Goal: Task Accomplishment & Management: Manage account settings

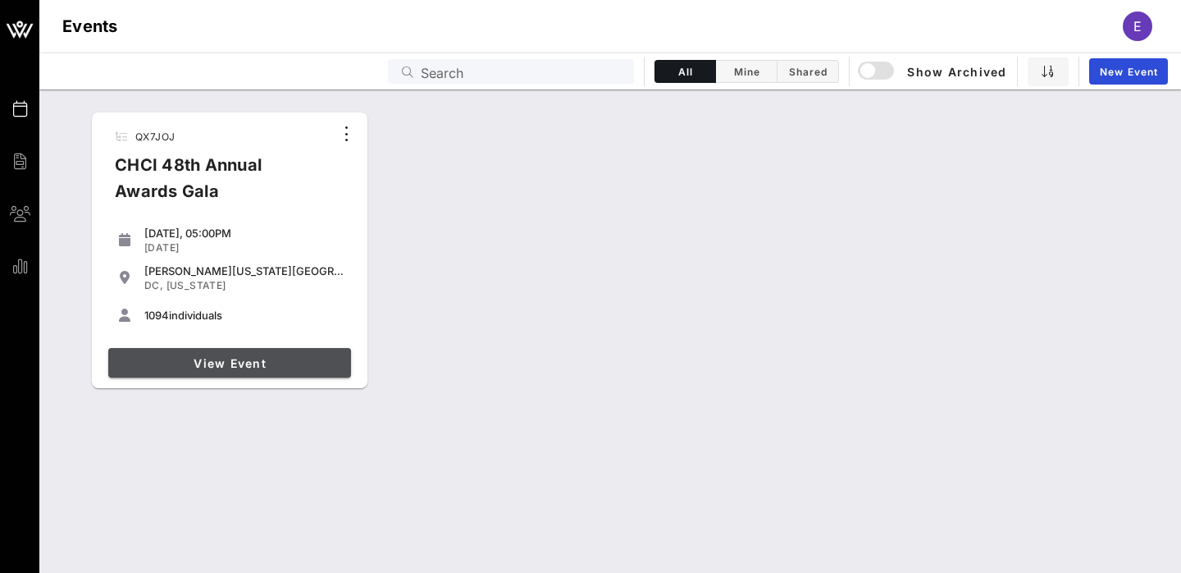
click at [215, 351] on link "View Event" at bounding box center [229, 363] width 243 height 30
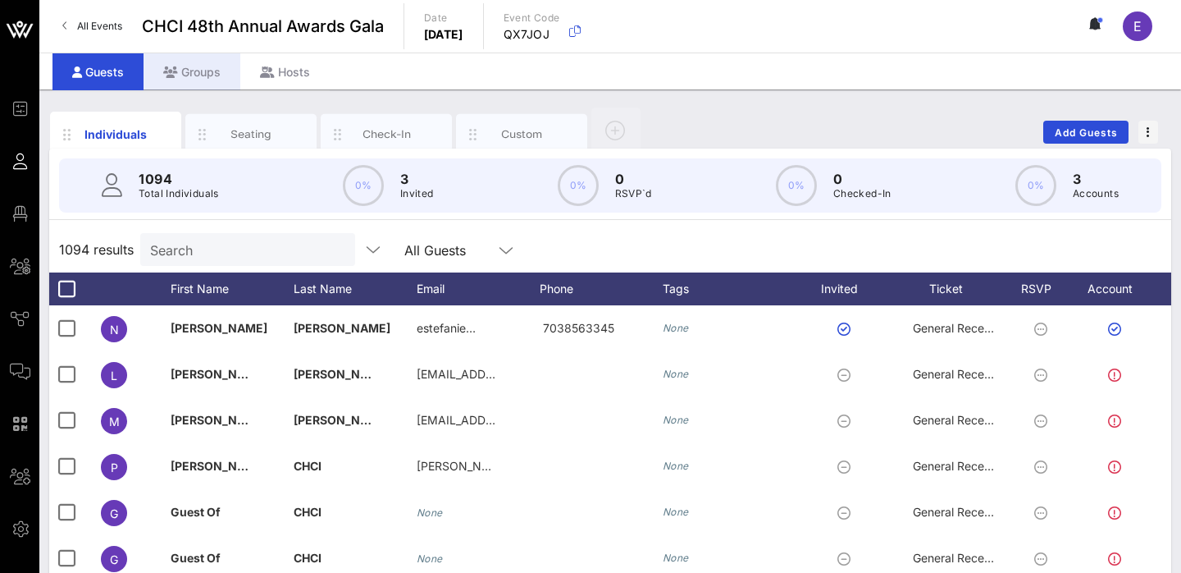
click at [206, 68] on div "Groups" at bounding box center [192, 71] width 97 height 37
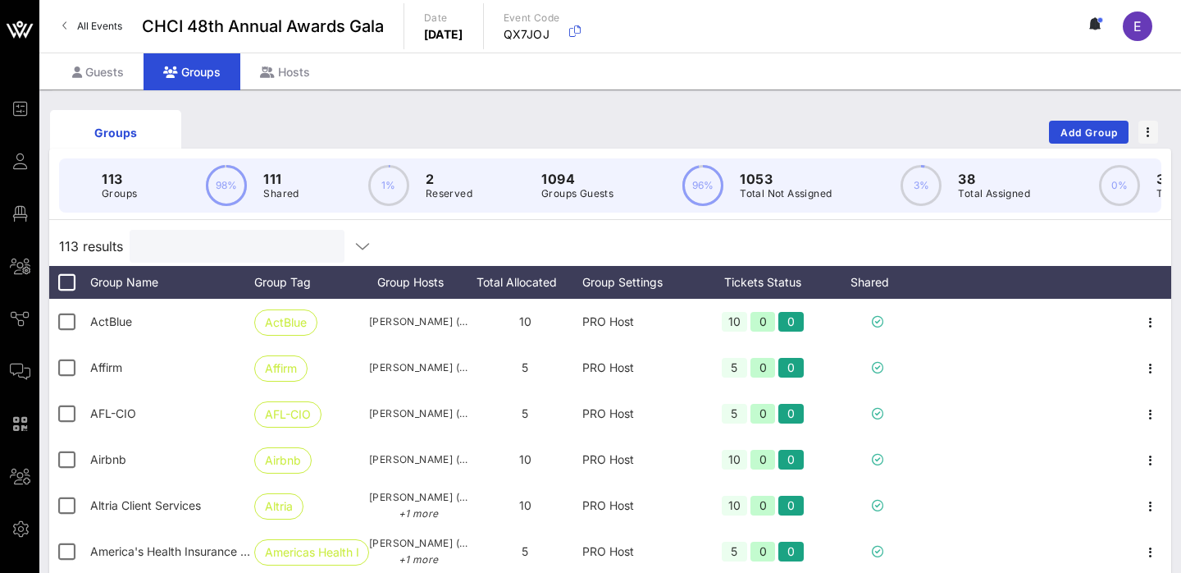
click at [190, 247] on input "text" at bounding box center [235, 245] width 192 height 21
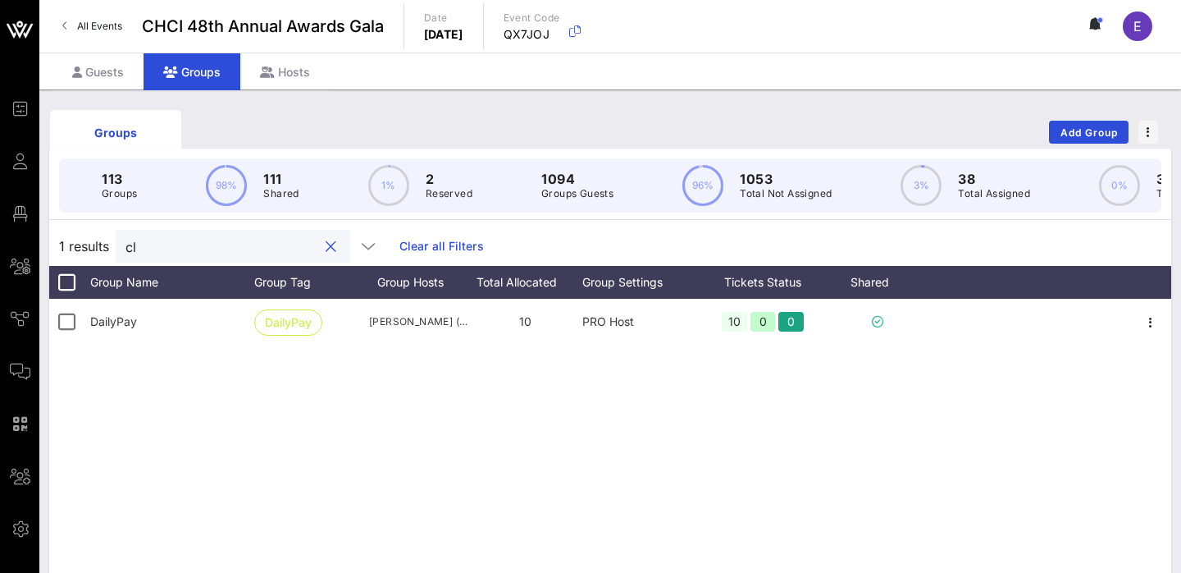
type input "c"
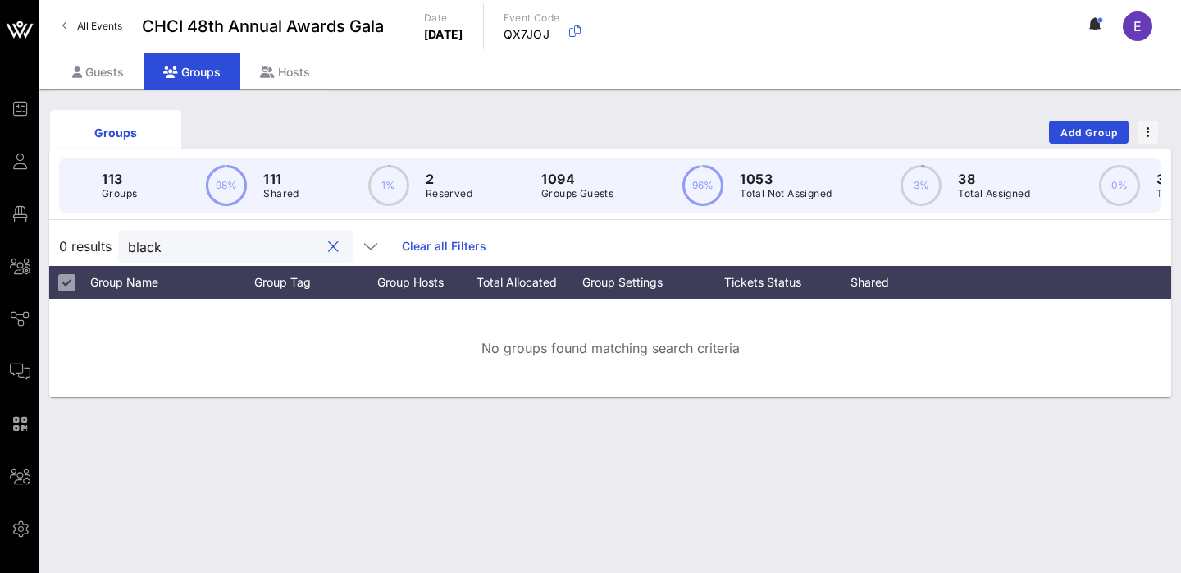
type input "black"
click at [285, 67] on div "Hosts" at bounding box center [284, 71] width 89 height 37
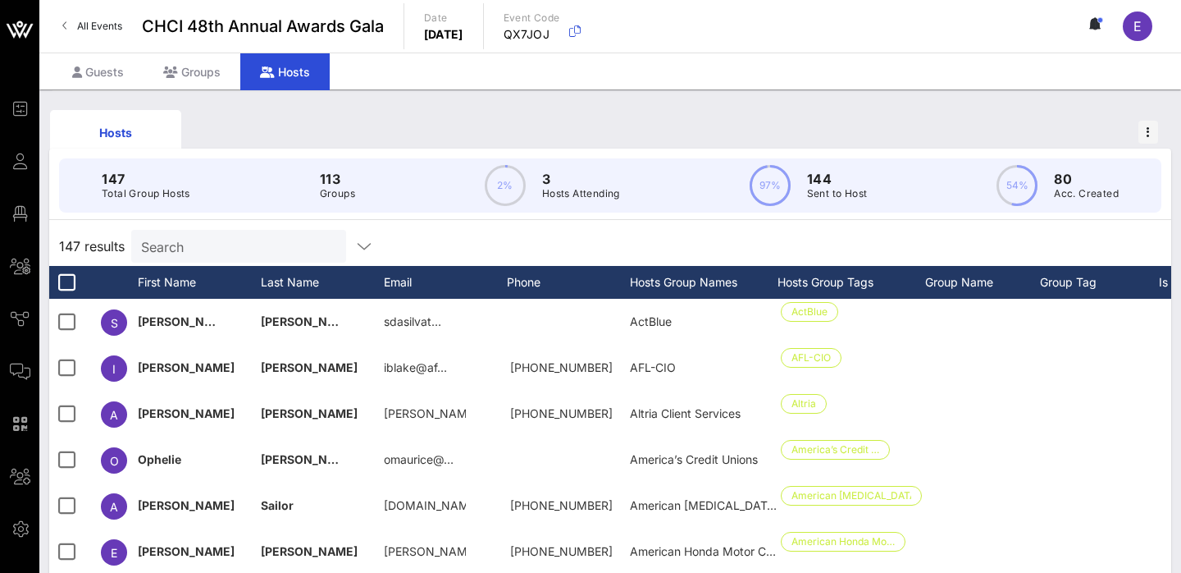
click at [241, 245] on input "Search" at bounding box center [237, 245] width 192 height 21
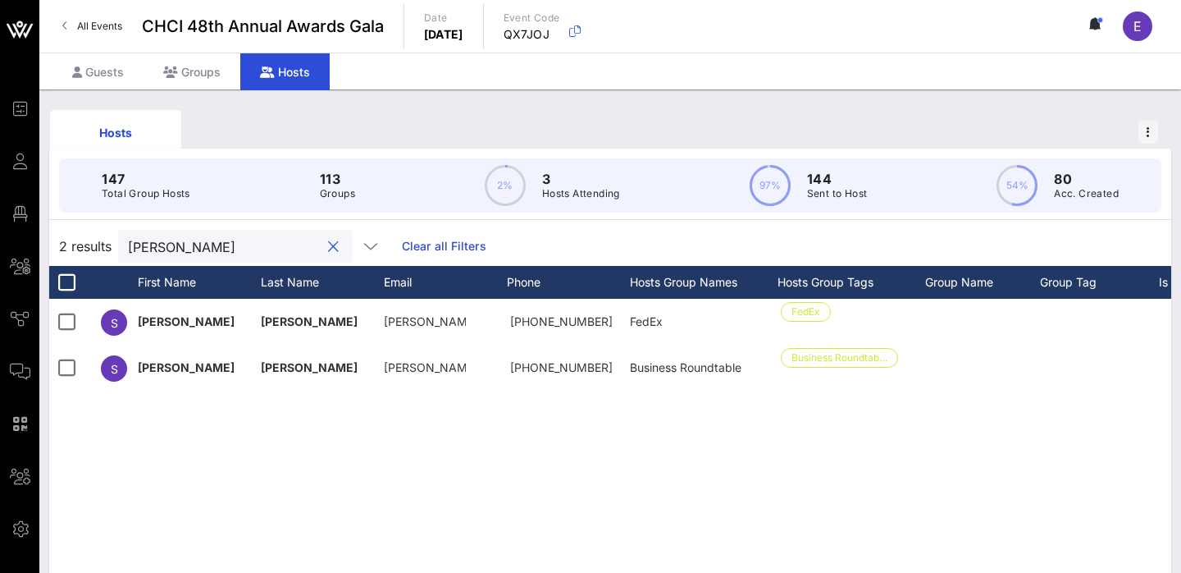
type input "[PERSON_NAME]"
click at [200, 66] on div "Groups" at bounding box center [192, 71] width 97 height 37
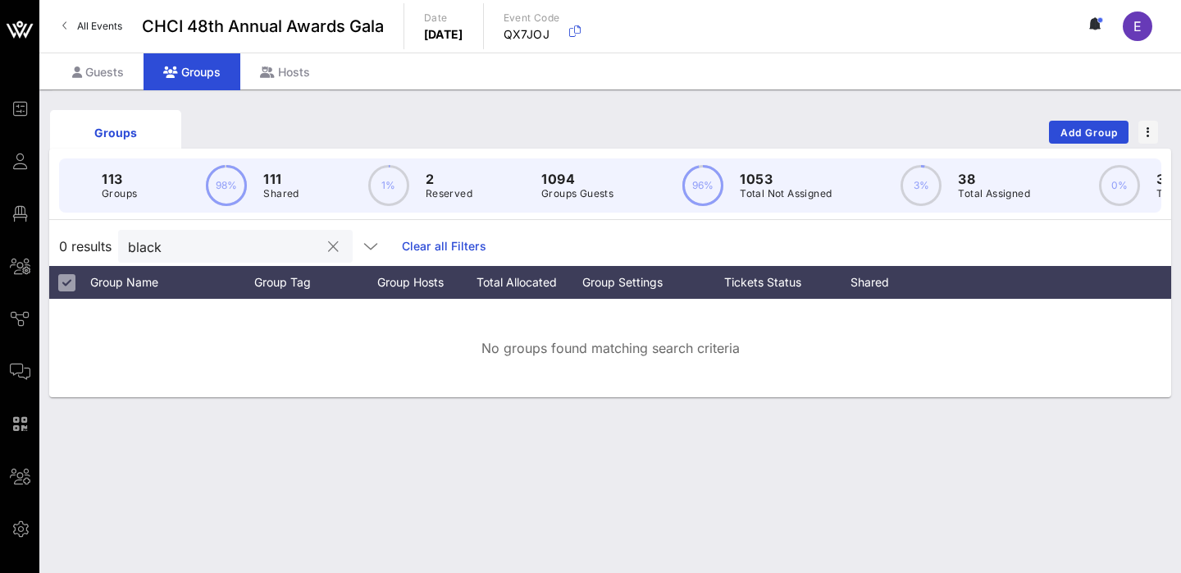
click at [328, 253] on button "clear icon" at bounding box center [333, 247] width 11 height 16
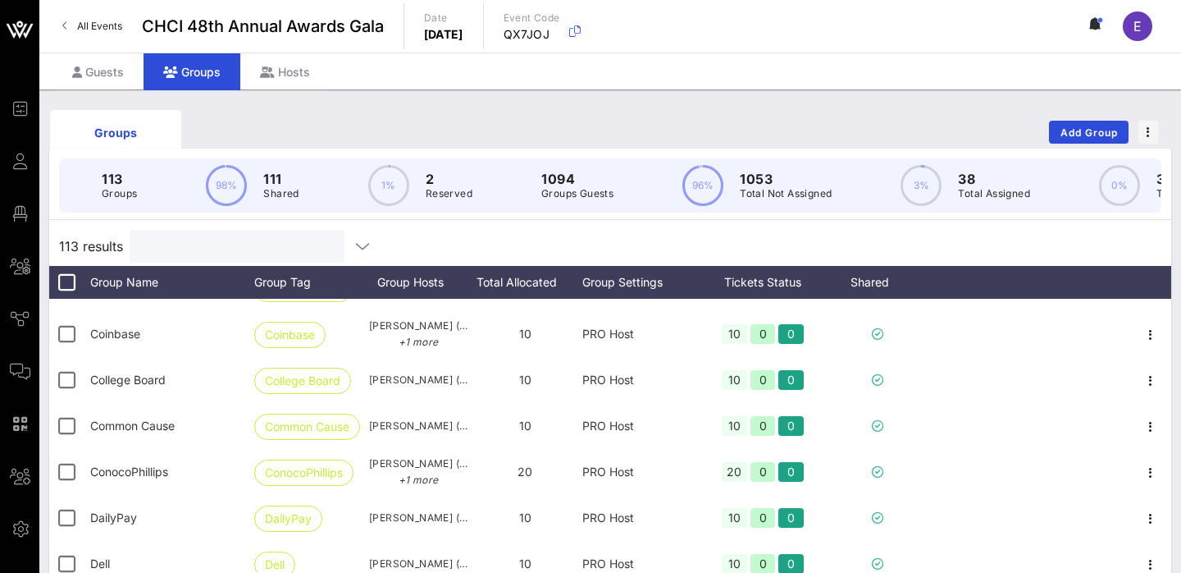
scroll to position [1658, 0]
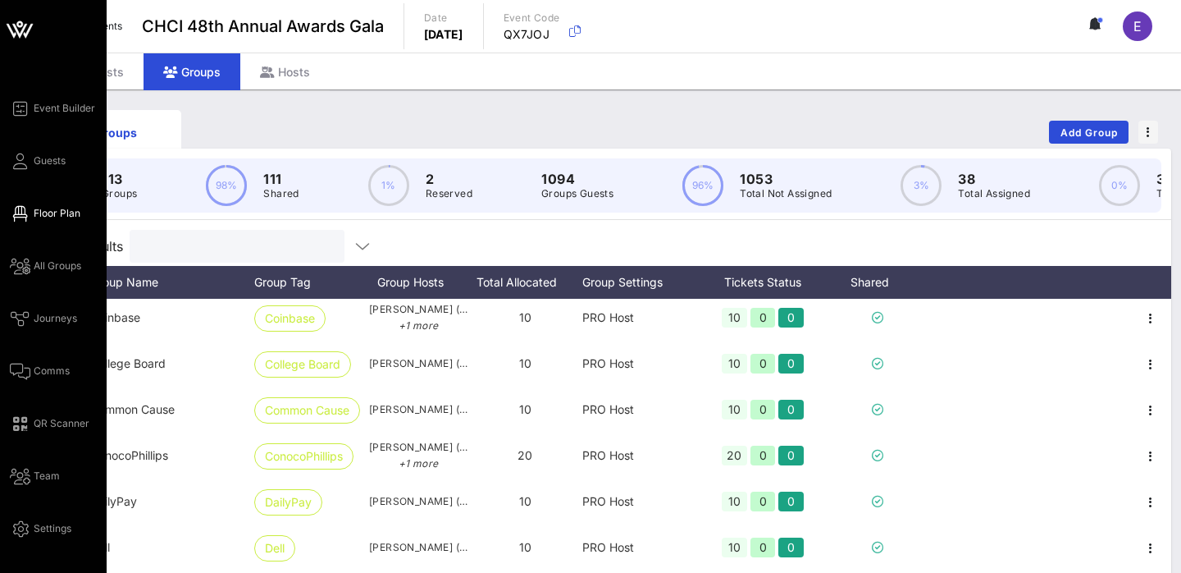
click at [29, 212] on icon at bounding box center [20, 213] width 21 height 2
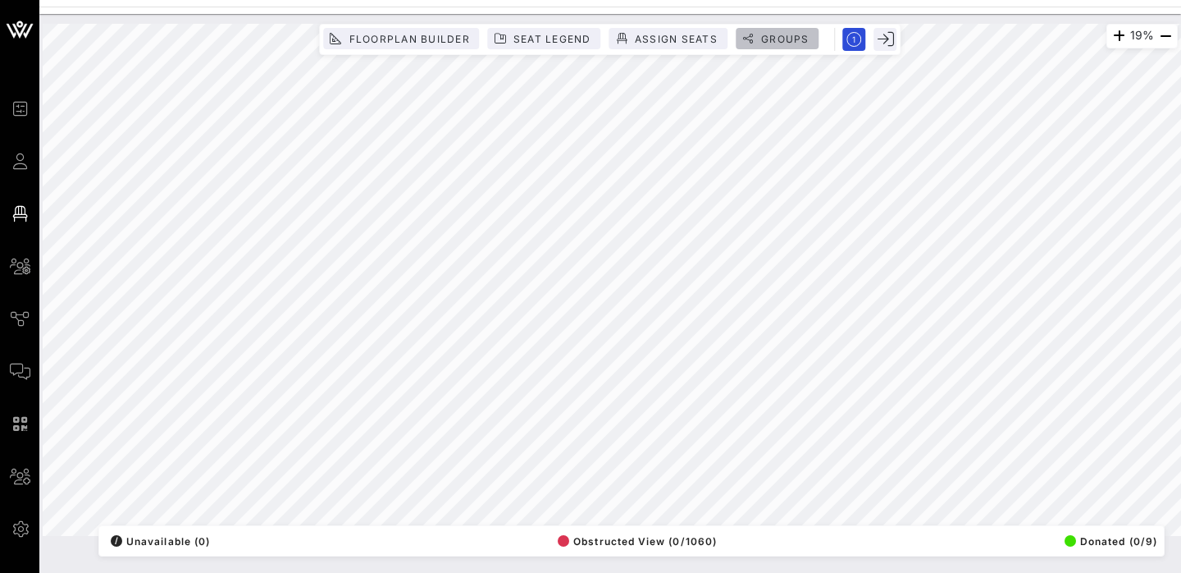
click at [792, 40] on span "Groups" at bounding box center [784, 39] width 49 height 12
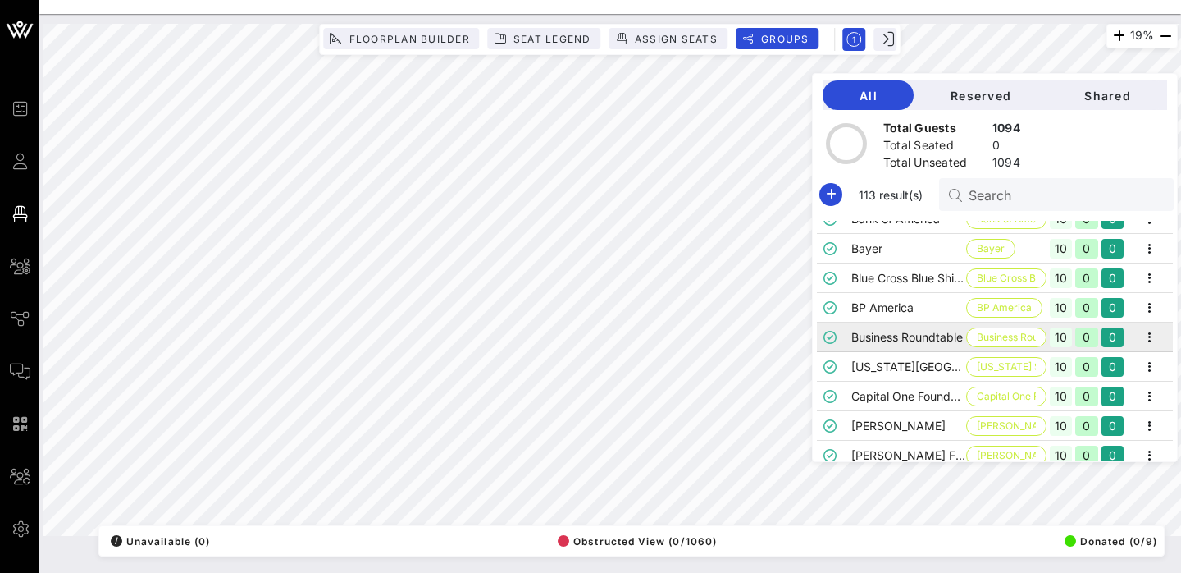
scroll to position [696, 0]
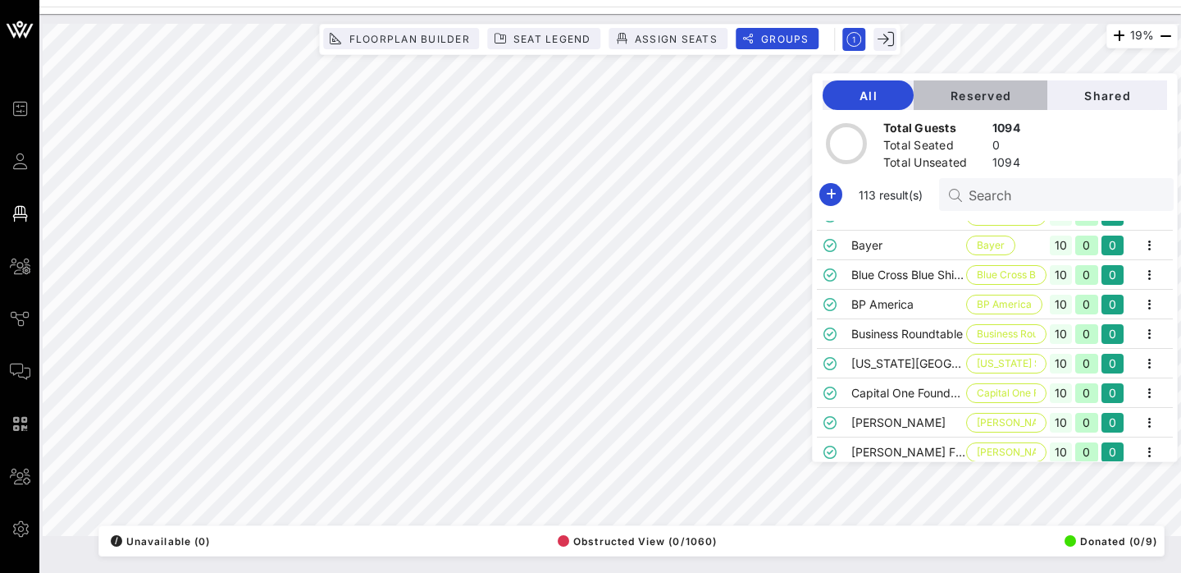
click at [1005, 106] on button "Reserved" at bounding box center [981, 95] width 134 height 30
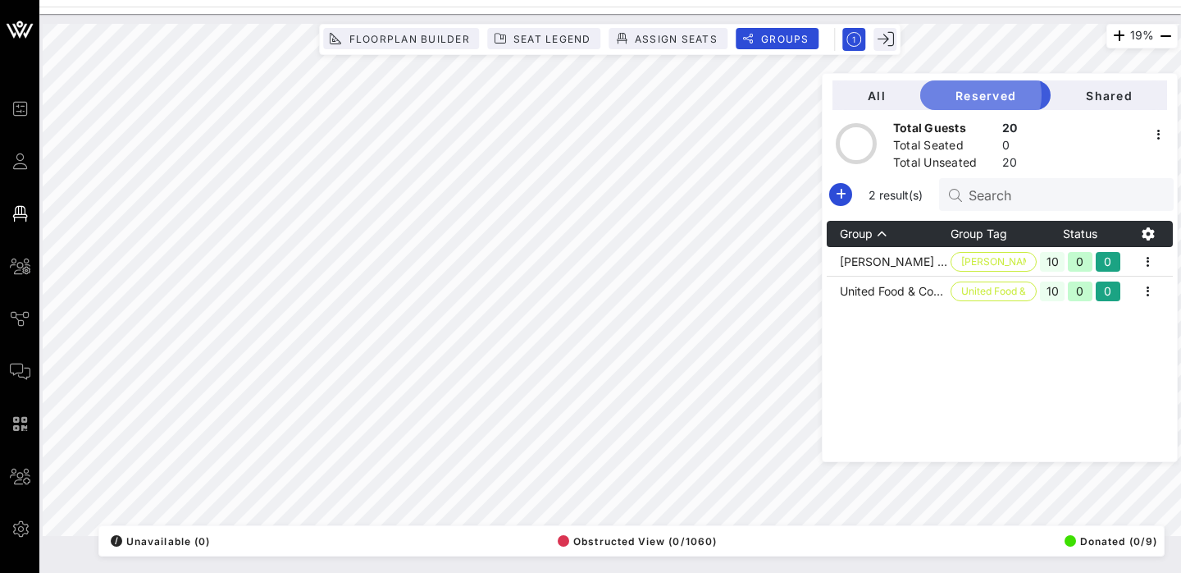
scroll to position [0, 0]
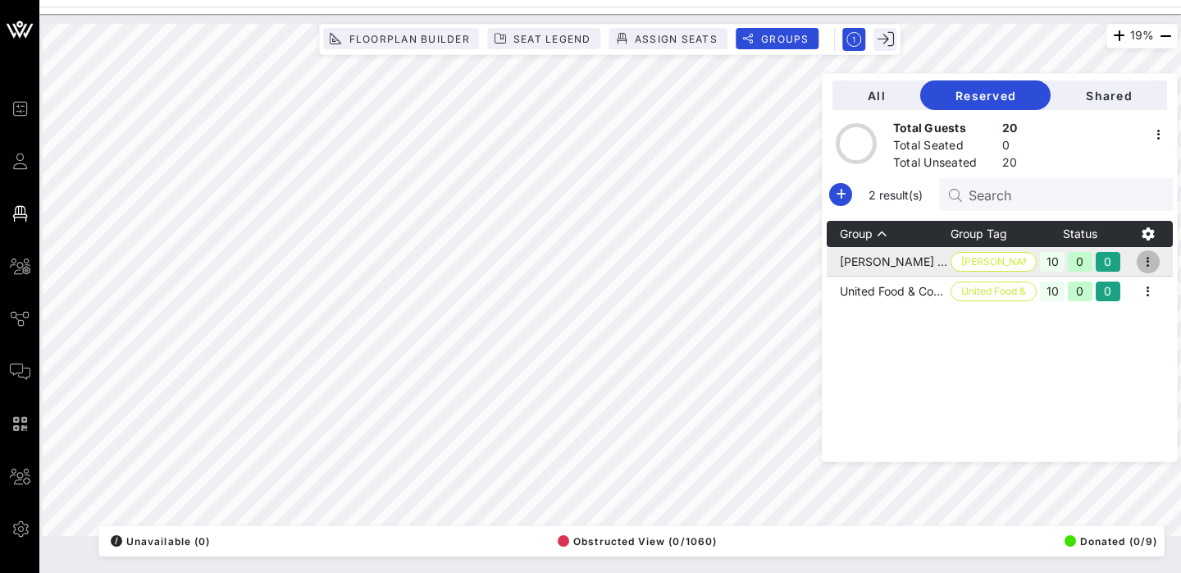
click at [1145, 262] on icon "button" at bounding box center [1149, 262] width 20 height 20
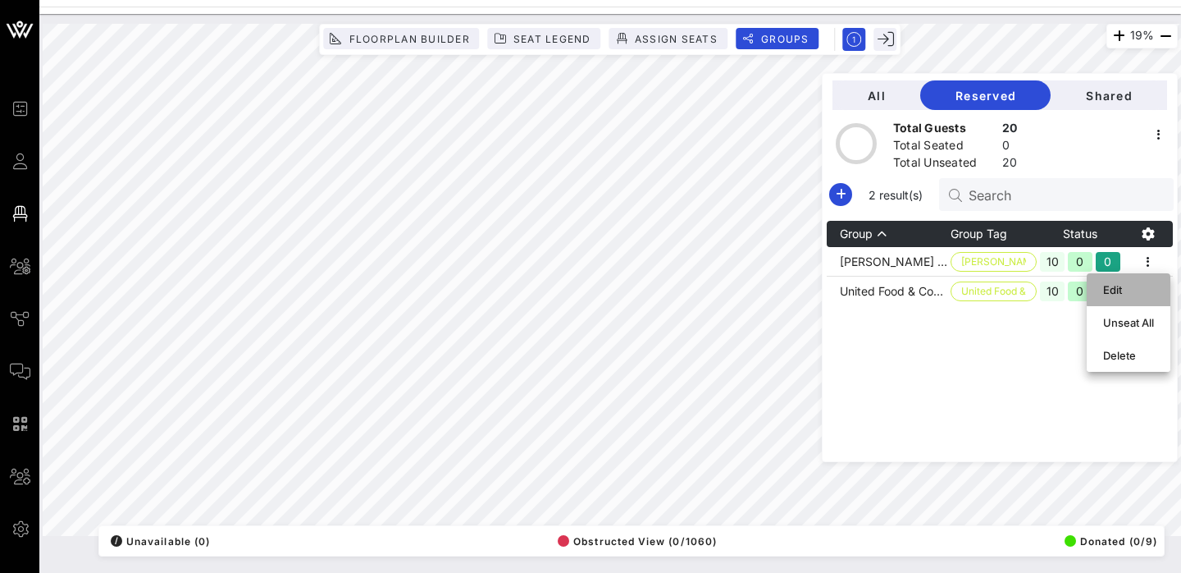
click at [1129, 281] on div "Edit" at bounding box center [1128, 289] width 51 height 26
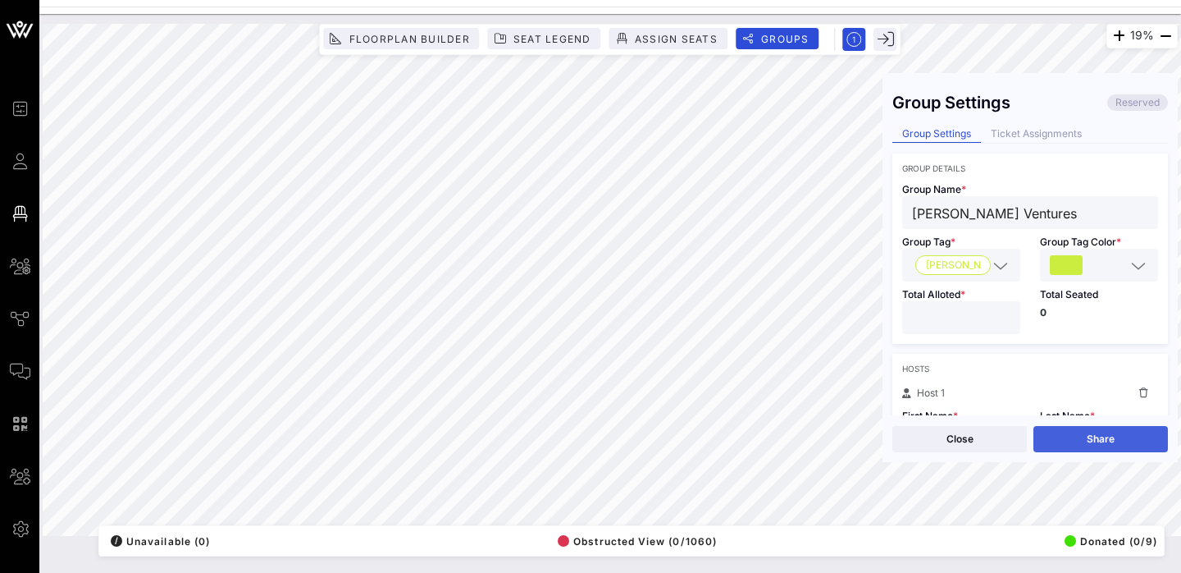
click at [1089, 435] on button "Share" at bounding box center [1101, 439] width 135 height 26
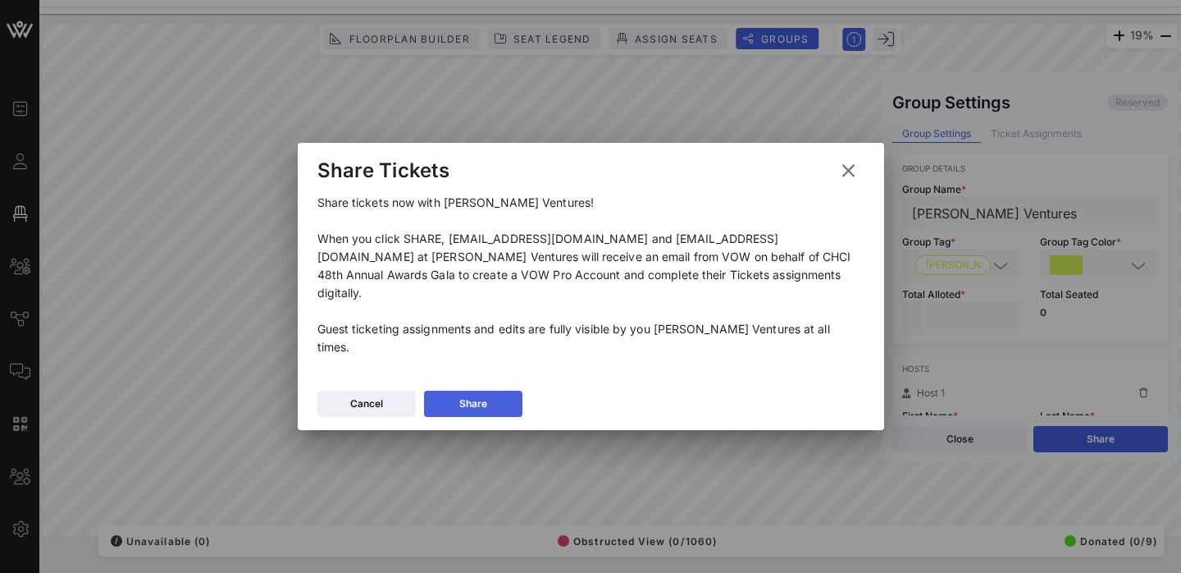
click at [484, 395] on div "Share" at bounding box center [473, 403] width 28 height 16
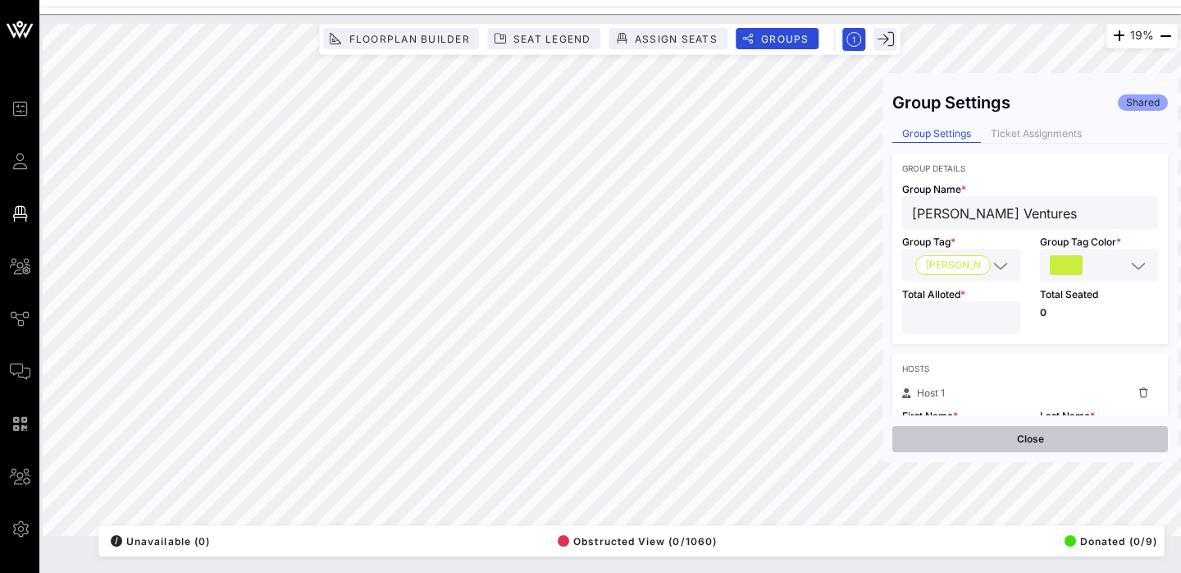
click at [1029, 433] on button "Close" at bounding box center [1030, 439] width 276 height 26
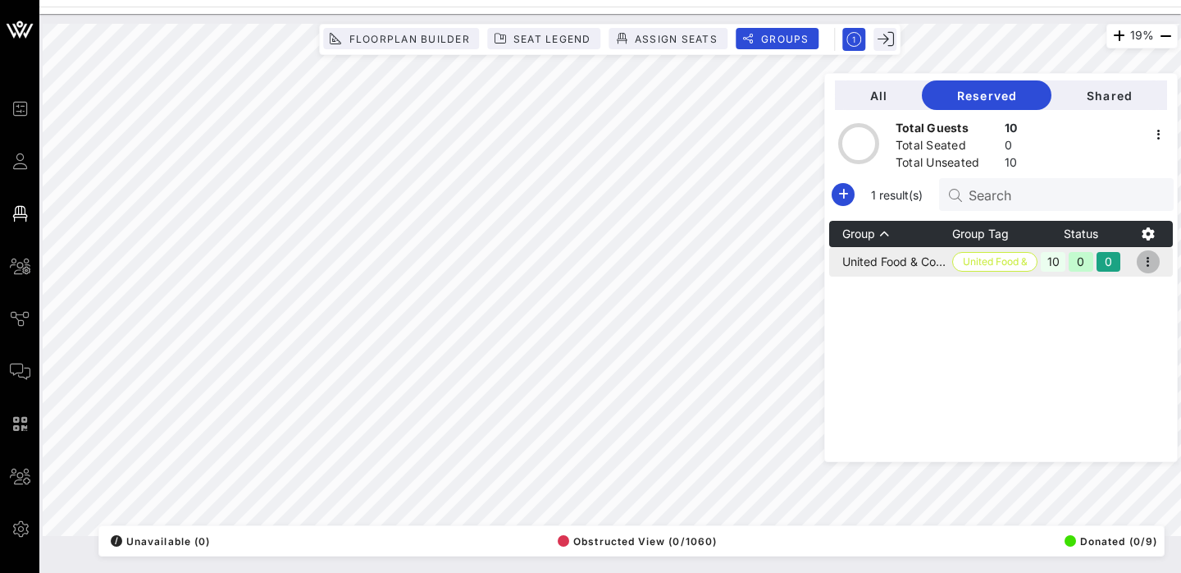
click at [1148, 265] on icon "button" at bounding box center [1149, 262] width 20 height 20
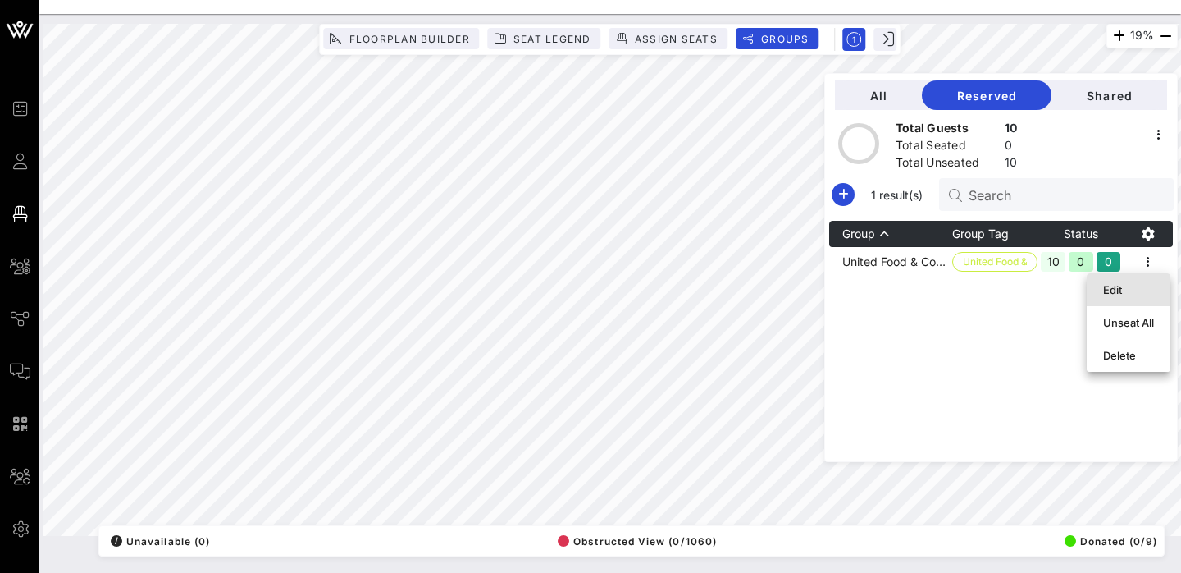
click at [1124, 290] on div "Edit" at bounding box center [1128, 289] width 51 height 13
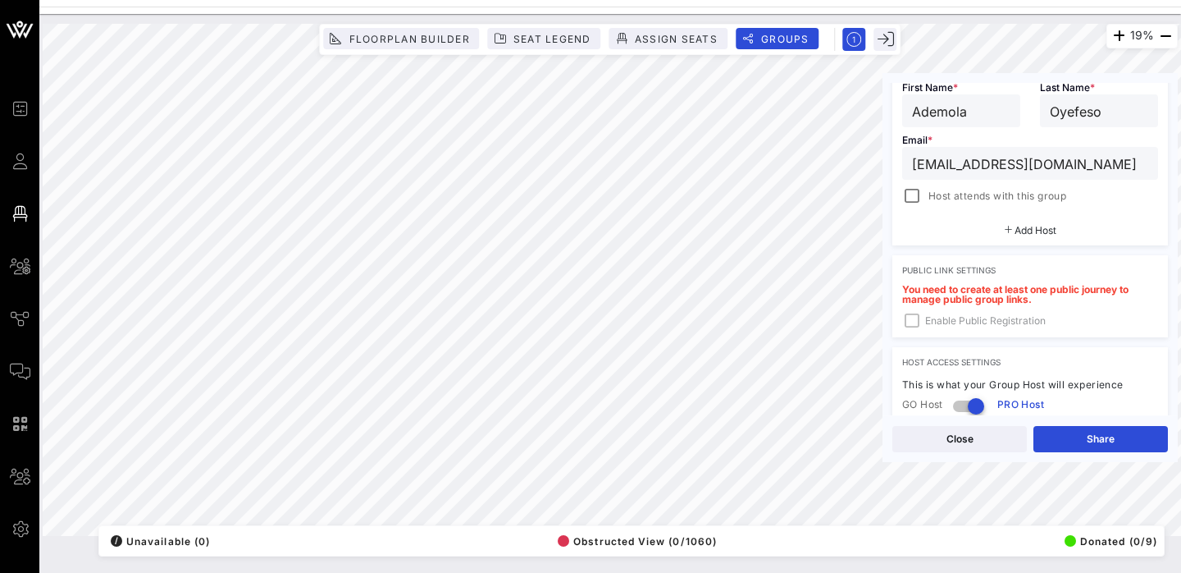
scroll to position [335, 0]
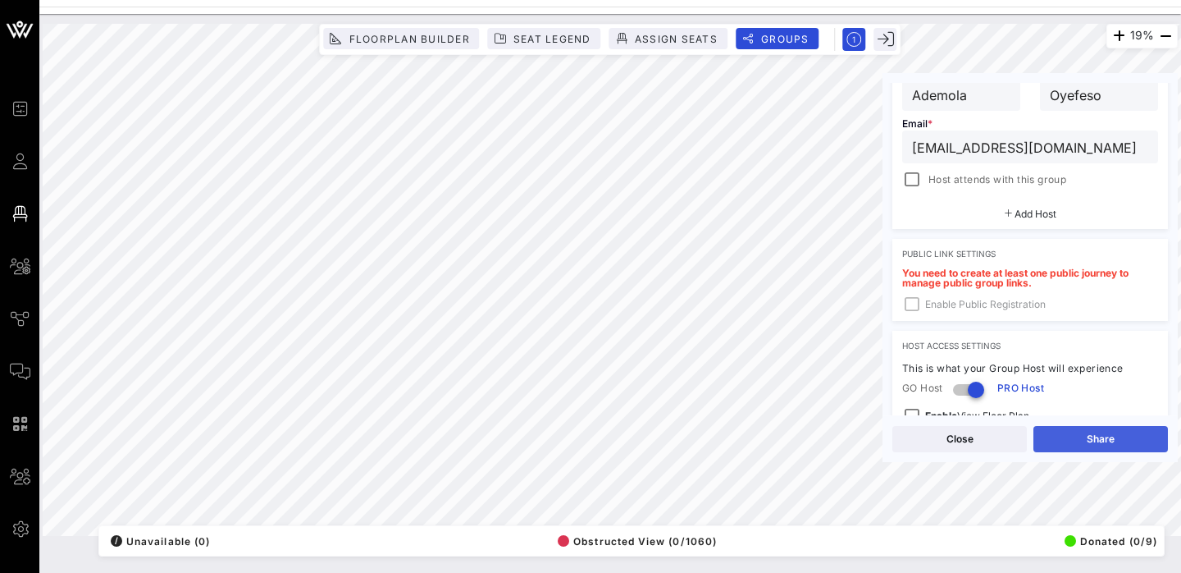
click at [1107, 441] on button "Share" at bounding box center [1101, 439] width 135 height 26
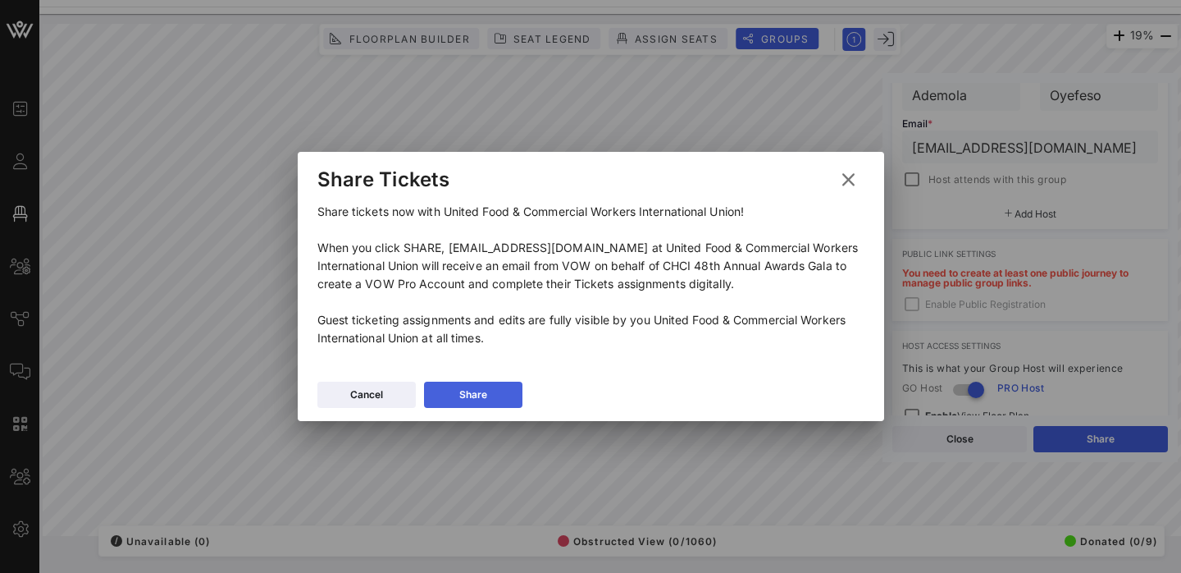
click at [477, 393] on icon at bounding box center [473, 395] width 11 height 10
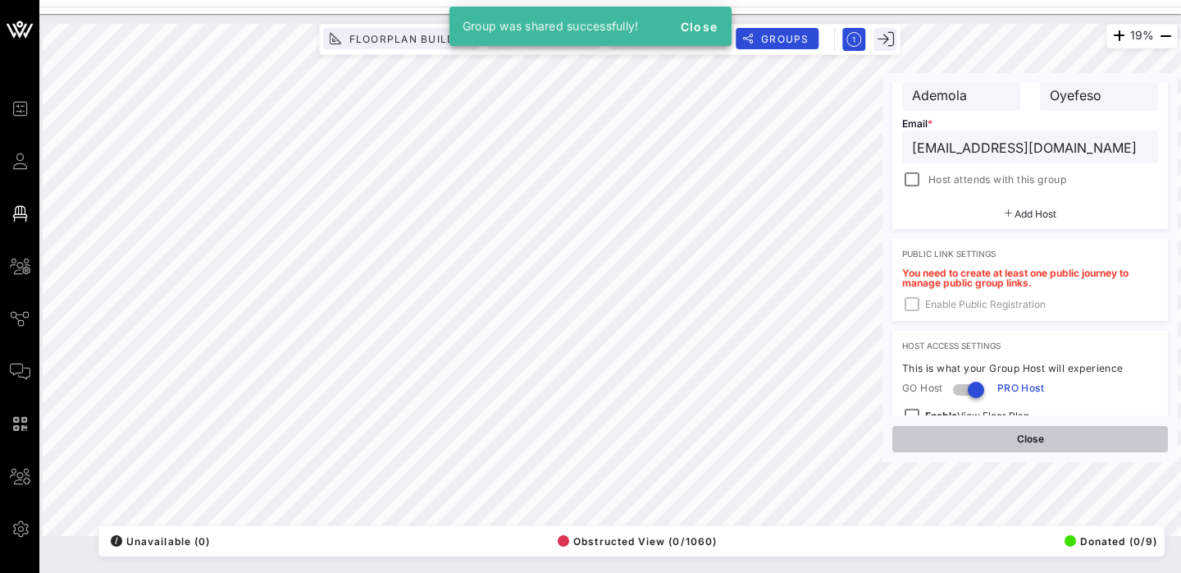
click at [1069, 445] on button "Close" at bounding box center [1030, 439] width 276 height 26
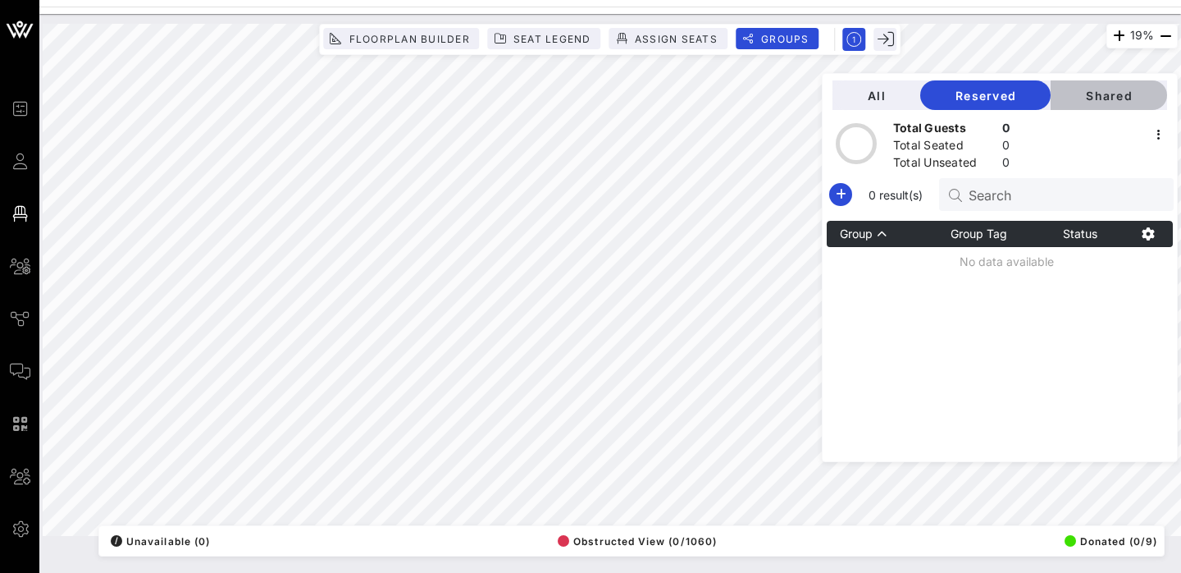
click at [1111, 101] on span "Shared" at bounding box center [1109, 96] width 90 height 14
